Goal: Transaction & Acquisition: Purchase product/service

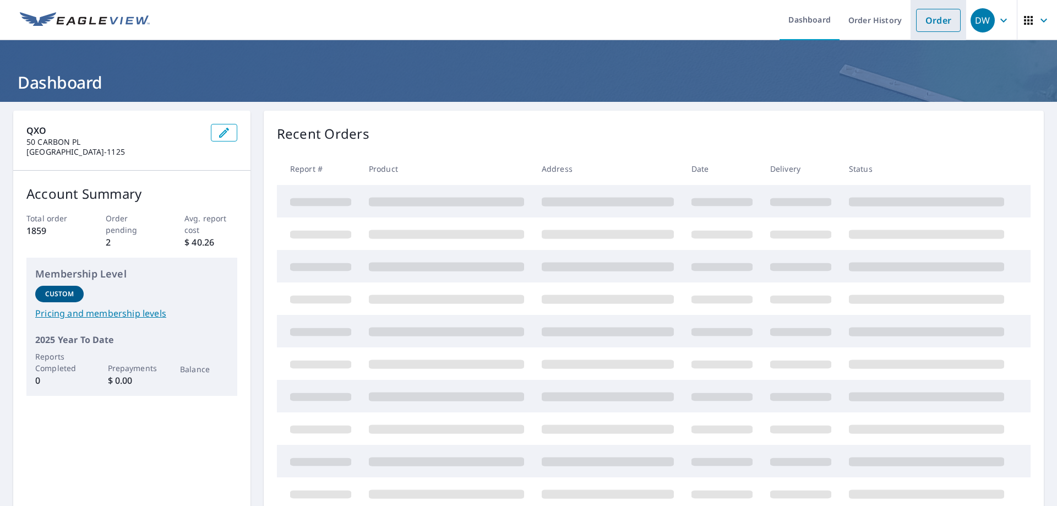
click at [925, 19] on link "Order" at bounding box center [938, 20] width 45 height 23
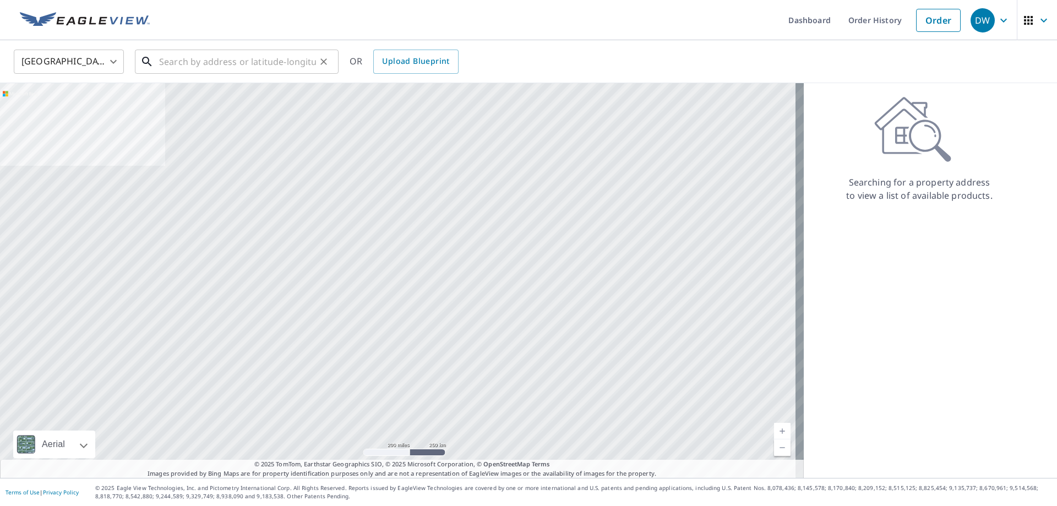
click at [211, 67] on input "text" at bounding box center [237, 61] width 157 height 31
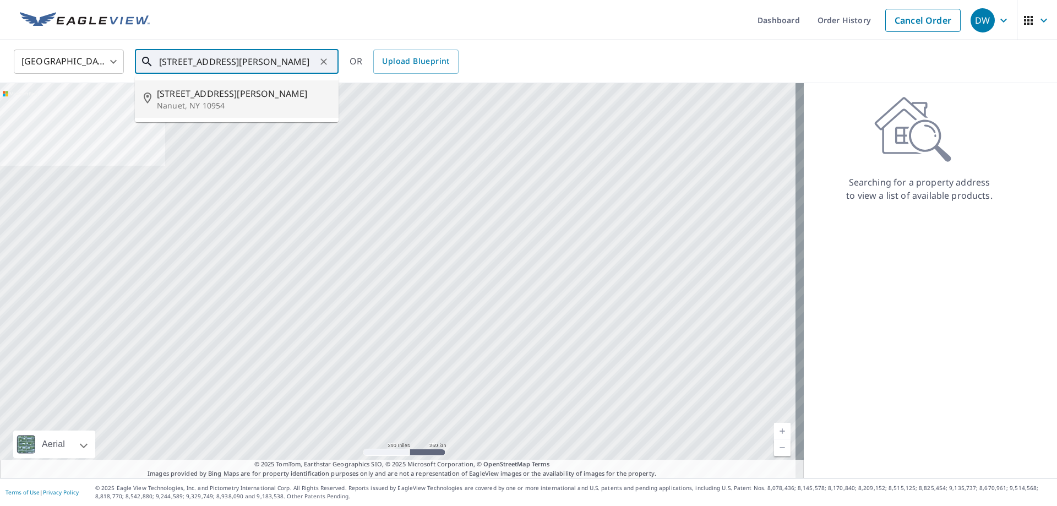
click at [188, 100] on p "Nanuet, NY 10954" at bounding box center [243, 105] width 173 height 11
type input "[STREET_ADDRESS][PERSON_NAME]"
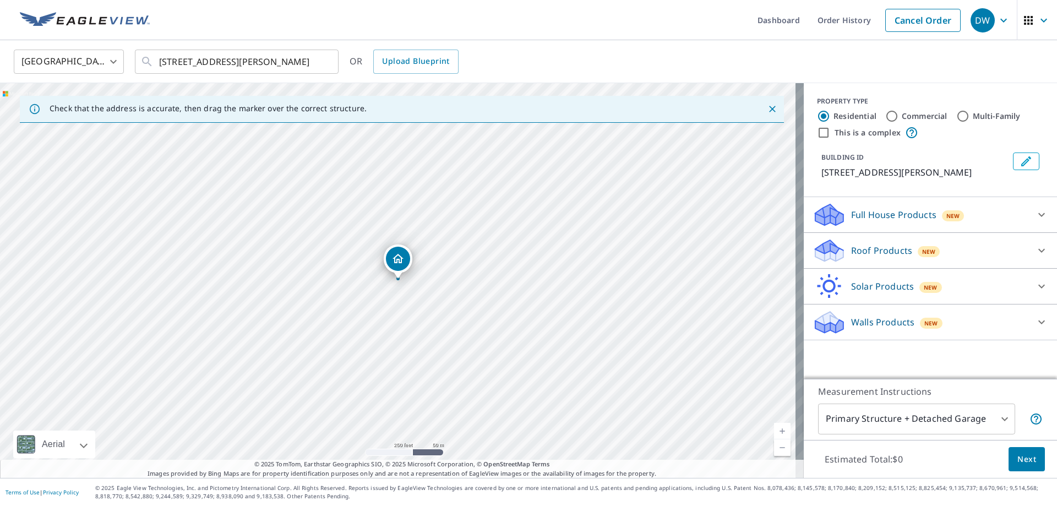
click at [868, 251] on p "Roof Products" at bounding box center [881, 250] width 61 height 13
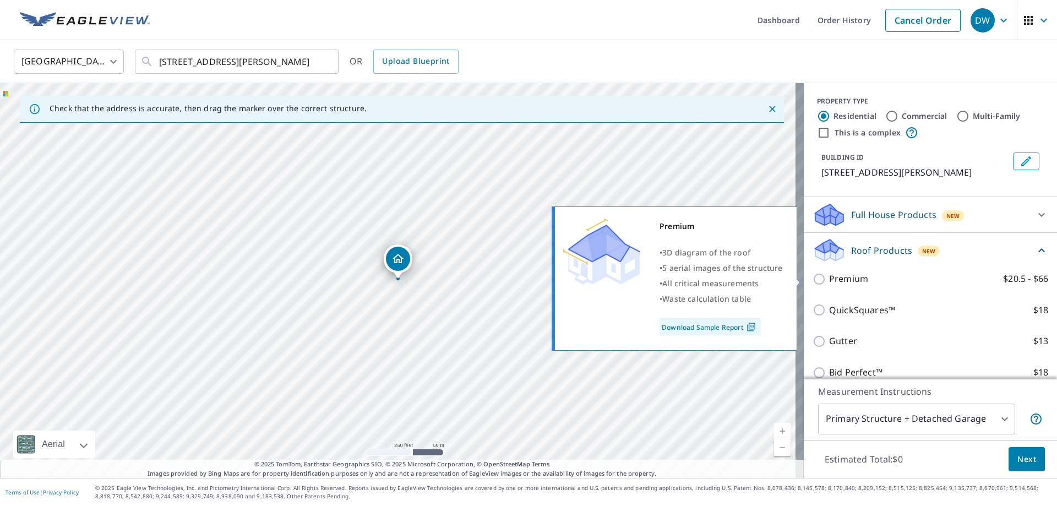
click at [813, 279] on input "Premium $20.5 - $66" at bounding box center [821, 279] width 17 height 13
checkbox input "true"
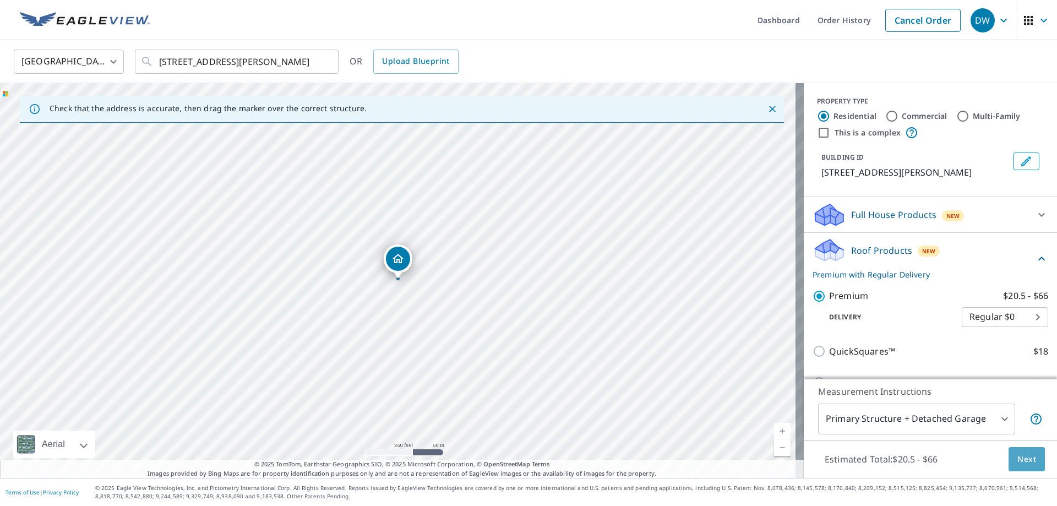
click at [1023, 455] on span "Next" at bounding box center [1026, 460] width 19 height 14
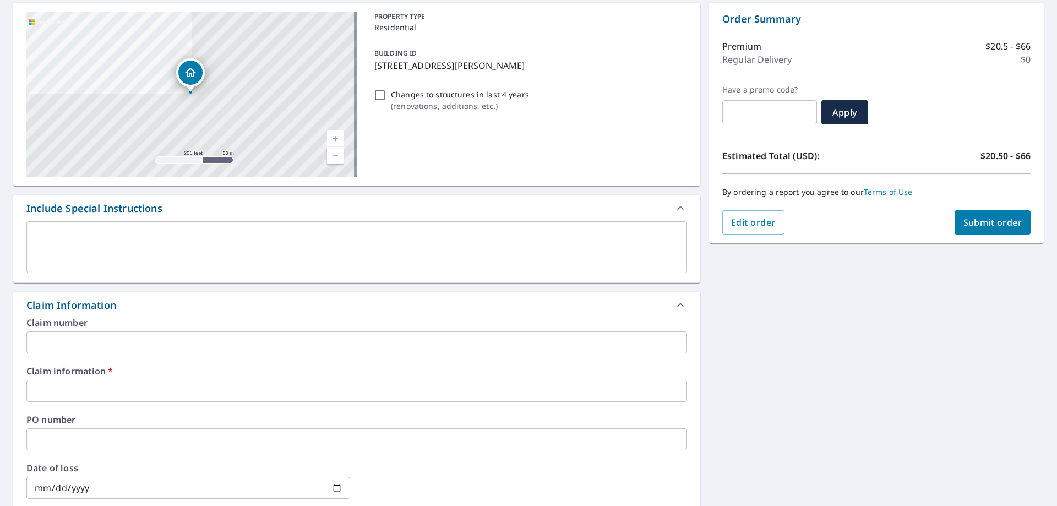
scroll to position [110, 0]
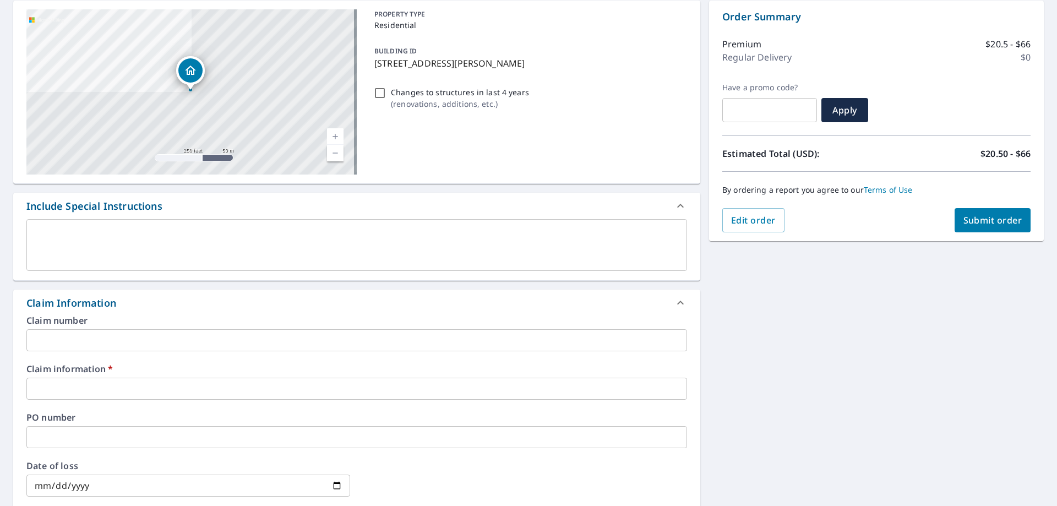
click at [154, 395] on input "text" at bounding box center [356, 389] width 661 height 22
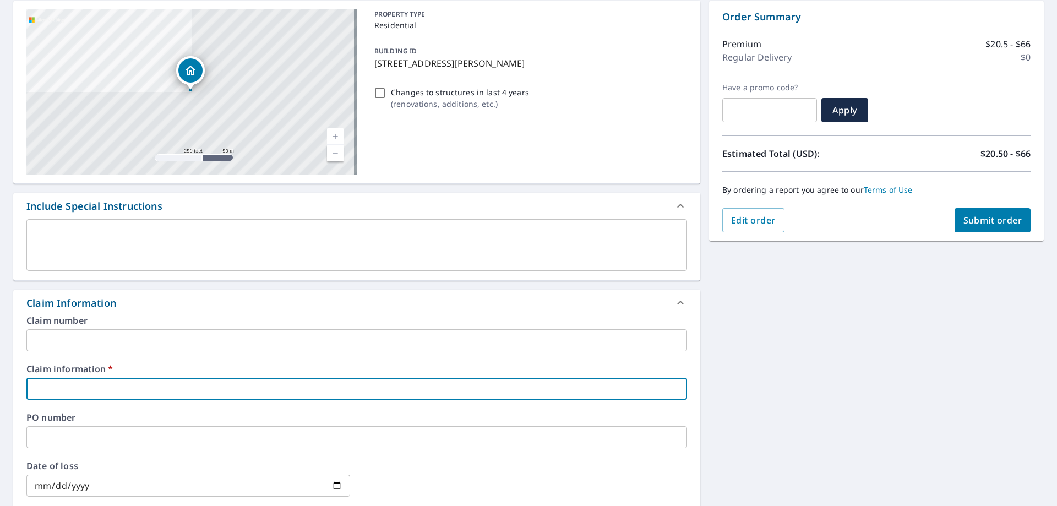
type input "B-B"
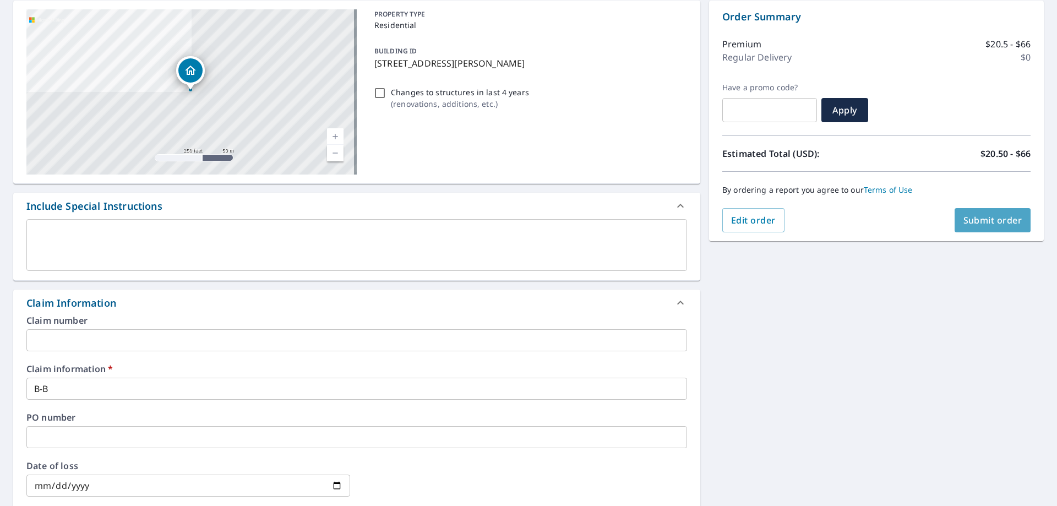
click at [976, 223] on span "Submit order" at bounding box center [992, 220] width 59 height 12
checkbox input "true"
